Goal: Obtain resource: Download file/media

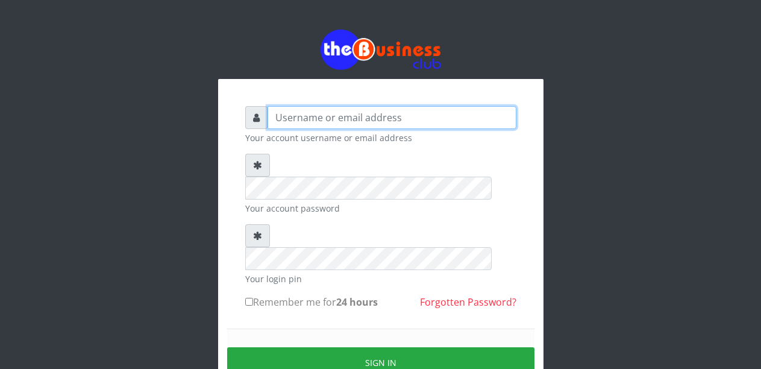
click at [325, 118] on input "text" at bounding box center [392, 117] width 249 height 23
type input "Malamsidi3030"
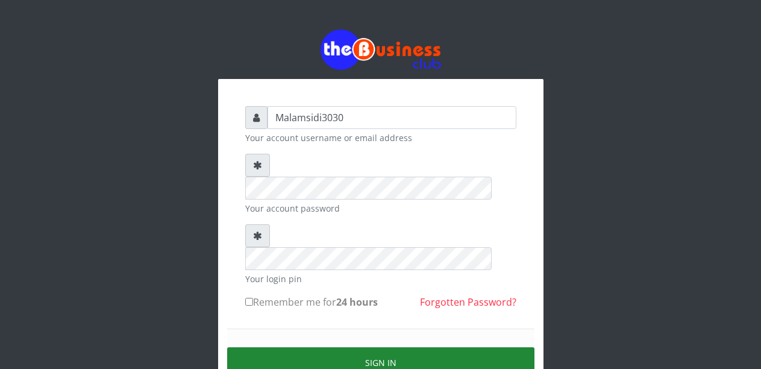
click at [359, 347] on button "Sign in" at bounding box center [380, 362] width 307 height 31
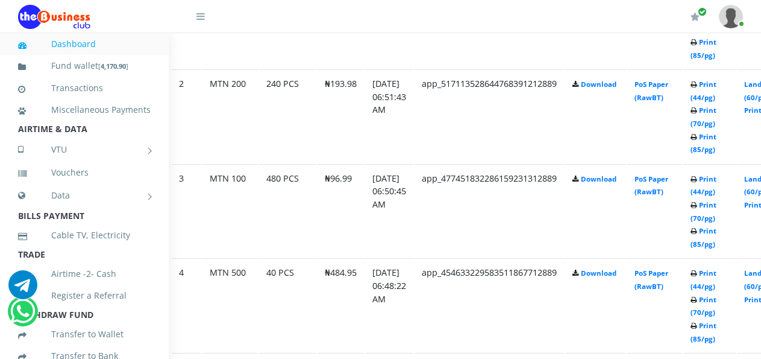
scroll to position [787, 38]
click at [715, 276] on link "Print (44/pg)" at bounding box center [703, 279] width 26 height 22
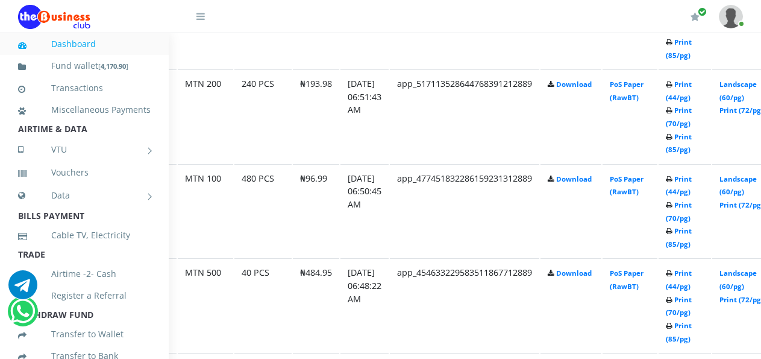
scroll to position [787, 68]
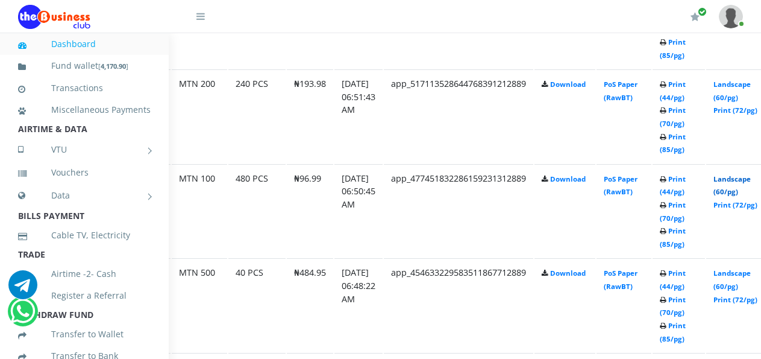
click at [736, 180] on link "Landscape (60/pg)" at bounding box center [732, 185] width 37 height 22
click at [736, 89] on link "Landscape (60/pg)" at bounding box center [732, 91] width 37 height 22
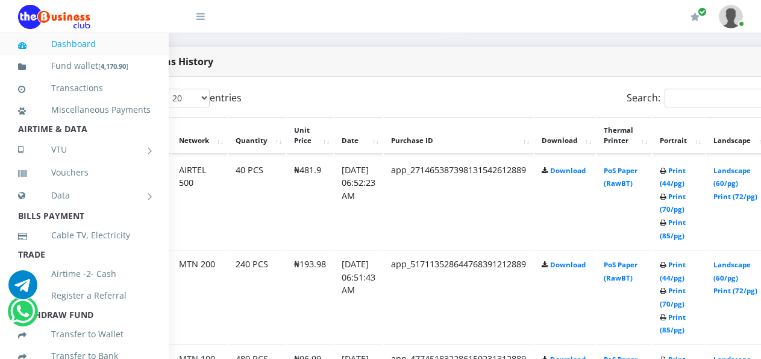
scroll to position [606, 68]
click at [686, 172] on link "Print (44/pg)" at bounding box center [673, 177] width 26 height 22
